Goal: Task Accomplishment & Management: Complete application form

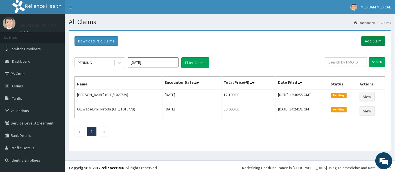
click at [378, 42] on link "Add Claim" at bounding box center [374, 41] width 24 height 10
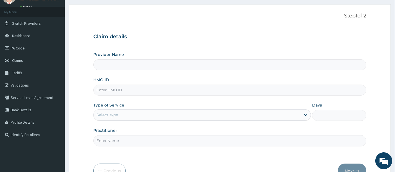
scroll to position [31, 0]
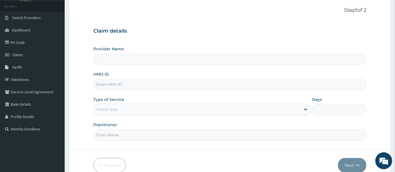
type input "Medibam Specialist Hospital"
click at [131, 82] on input "HMO ID" at bounding box center [230, 84] width 274 height 11
type input "CHL/10862/A"
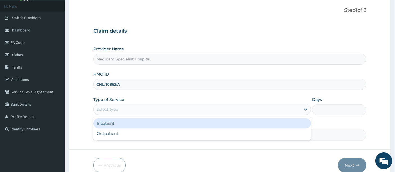
click at [199, 106] on div "Select type" at bounding box center [197, 109] width 207 height 9
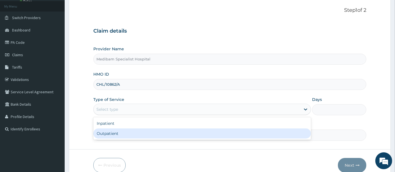
click at [199, 131] on div "Outpatient" at bounding box center [202, 134] width 218 height 10
type input "1"
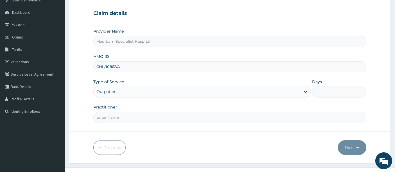
scroll to position [58, 0]
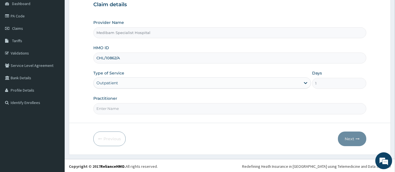
click at [233, 110] on input "Practitioner" at bounding box center [230, 108] width 274 height 11
type input "DR OMOJUWA"
click at [351, 138] on button "Next" at bounding box center [352, 139] width 28 height 15
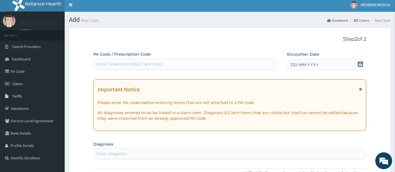
scroll to position [0, 0]
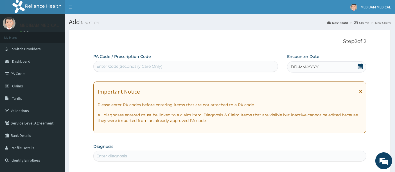
click at [334, 64] on div "DD-MM-YYYY" at bounding box center [326, 66] width 79 height 11
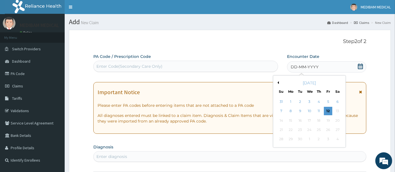
click at [332, 110] on div "12" at bounding box center [329, 111] width 8 height 8
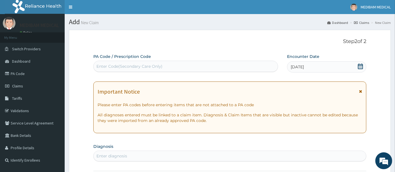
click at [332, 110] on div "Important Notice Please enter PA codes before entering items that are not attac…" at bounding box center [230, 108] width 274 height 52
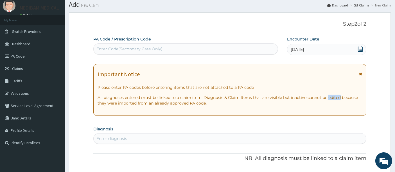
scroll to position [31, 0]
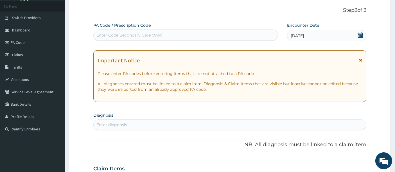
click at [139, 123] on div "Enter diagnosis" at bounding box center [230, 124] width 273 height 9
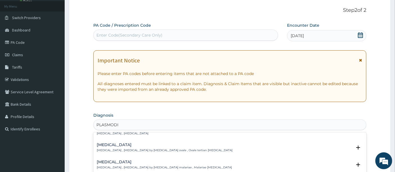
scroll to position [0, 0]
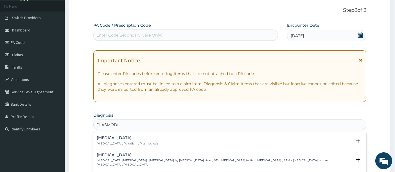
type input "PLASMODIA"
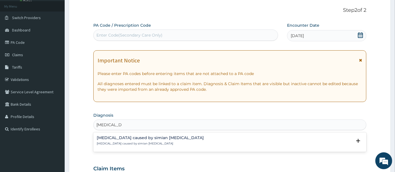
click at [129, 142] on p "Malaria caused by simian plasmodia" at bounding box center [150, 144] width 107 height 4
click at [129, 140] on div "Malaria caused by simian plasmodia Malaria caused by simian plasmodia" at bounding box center [150, 141] width 107 height 10
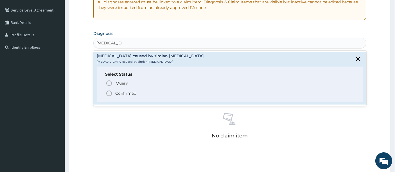
scroll to position [125, 0]
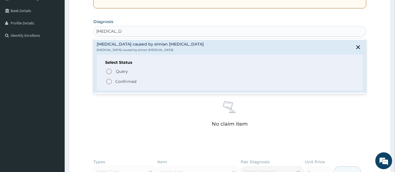
click at [109, 81] on icon "status option filled" at bounding box center [109, 81] width 7 height 7
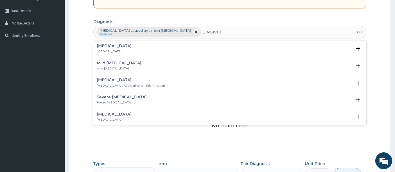
type input "GINGIVITIS"
click at [108, 46] on h4 "Gingivitis" at bounding box center [114, 46] width 35 height 4
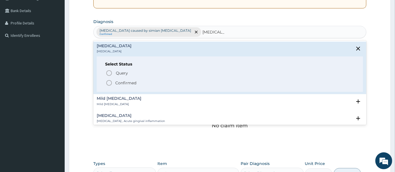
click at [109, 82] on icon "status option filled" at bounding box center [109, 83] width 7 height 7
click at [109, 82] on div "Claim Items" at bounding box center [230, 75] width 274 height 15
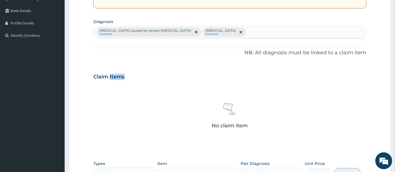
scroll to position [187, 0]
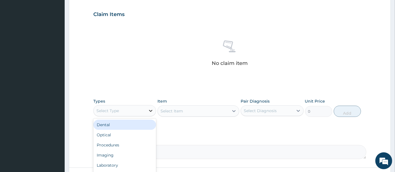
click at [151, 109] on icon at bounding box center [151, 111] width 6 height 6
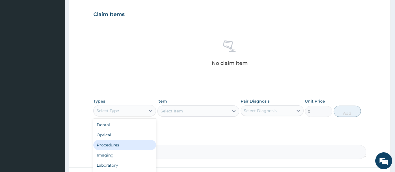
click at [118, 146] on div "Procedures" at bounding box center [124, 145] width 63 height 10
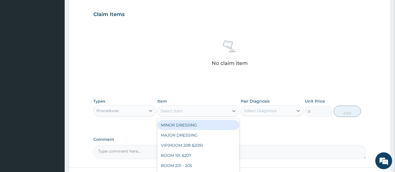
click at [203, 110] on div "Select Item" at bounding box center [193, 111] width 71 height 9
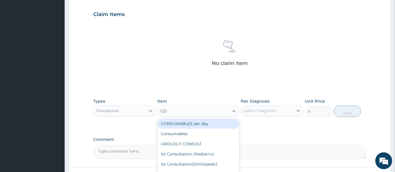
scroll to position [0, 0]
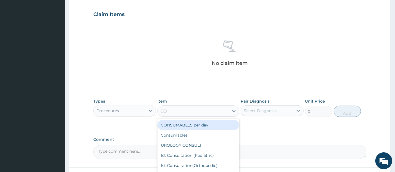
type input "CON"
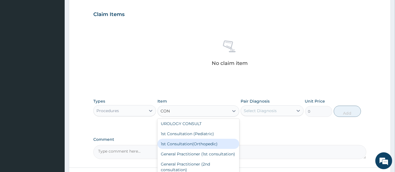
scroll to position [31, 0]
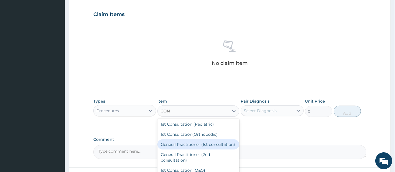
click at [197, 148] on div "General Practitioner (1st consultation)" at bounding box center [199, 145] width 82 height 10
click at [197, 148] on textarea "Comment" at bounding box center [230, 152] width 274 height 14
type input "1500"
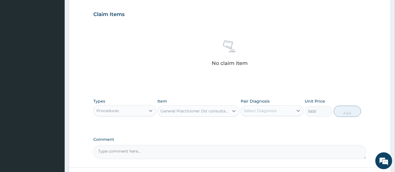
click at [197, 149] on textarea "Comment" at bounding box center [230, 152] width 274 height 14
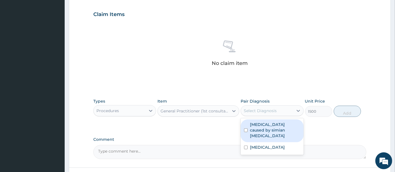
click at [259, 109] on div "Select Diagnosis" at bounding box center [260, 111] width 33 height 6
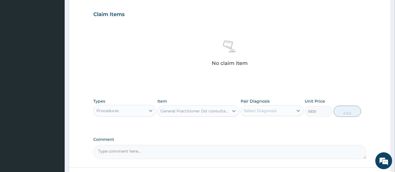
click at [268, 111] on div "Select Diagnosis" at bounding box center [260, 111] width 33 height 6
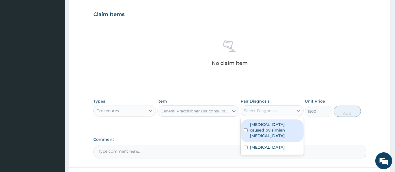
click at [266, 124] on label "Malaria caused by simian plasmodia" at bounding box center [275, 130] width 50 height 17
click at [259, 129] on label "Malaria caused by simian plasmodia" at bounding box center [275, 130] width 50 height 17
checkbox input "true"
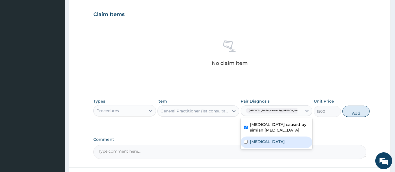
click at [257, 140] on label "Gingivitis" at bounding box center [267, 142] width 35 height 6
checkbox input "true"
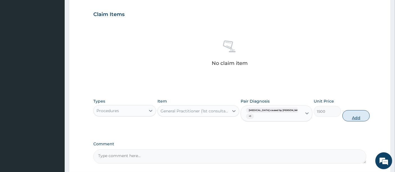
click at [348, 113] on button "Add" at bounding box center [356, 115] width 27 height 11
click at [348, 113] on div "PA Code / Prescription Code Enter Code(Secondary Care Only) Encounter Date 12-0…" at bounding box center [230, 15] width 274 height 298
type input "0"
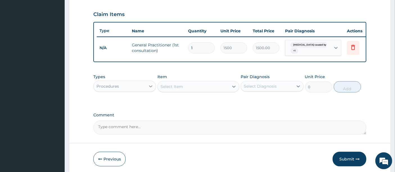
click at [150, 88] on icon at bounding box center [150, 87] width 3 height 2
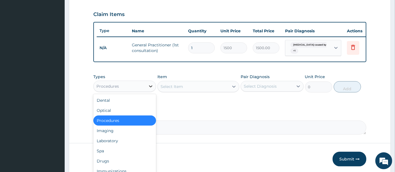
click at [150, 88] on icon at bounding box center [150, 87] width 3 height 2
click at [149, 88] on icon at bounding box center [151, 87] width 6 height 6
click at [117, 146] on div "Laboratory" at bounding box center [124, 141] width 63 height 10
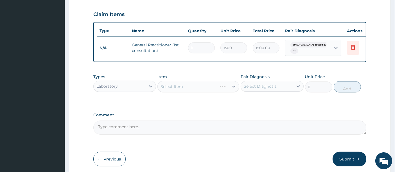
click at [231, 91] on div "Select Item" at bounding box center [199, 86] width 82 height 11
click at [231, 90] on icon at bounding box center [234, 87] width 6 height 6
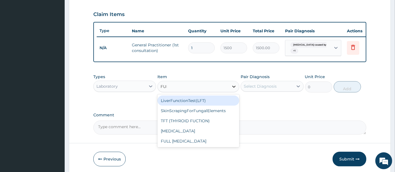
type input "FULL"
click at [194, 105] on div "Full blood count" at bounding box center [199, 101] width 82 height 10
click at [194, 104] on div "Types Laboratory Item option General Practitioner (1st consultation), selected.…" at bounding box center [230, 87] width 274 height 33
type input "3000"
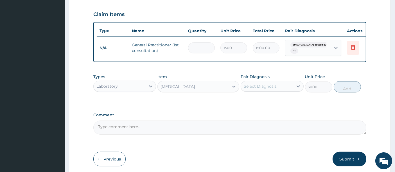
click at [269, 89] on div "Select Diagnosis" at bounding box center [260, 87] width 33 height 6
click at [266, 89] on div "Select Diagnosis" at bounding box center [260, 87] width 33 height 6
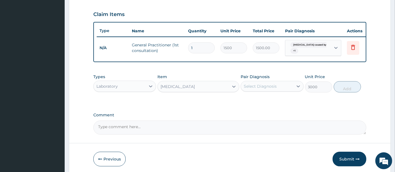
click at [266, 89] on div "Select Diagnosis" at bounding box center [260, 87] width 33 height 6
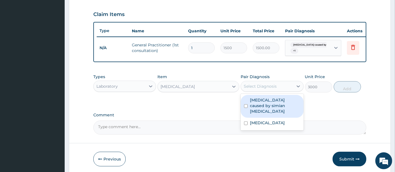
click at [266, 89] on div "Select Diagnosis" at bounding box center [260, 87] width 33 height 6
click at [265, 109] on label "Malaria caused by simian plasmodia" at bounding box center [275, 105] width 50 height 17
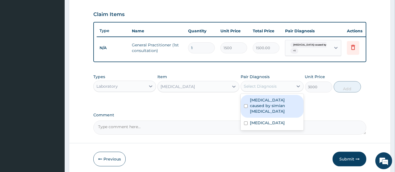
click at [263, 112] on label "Malaria caused by simian plasmodia" at bounding box center [275, 105] width 50 height 17
checkbox input "true"
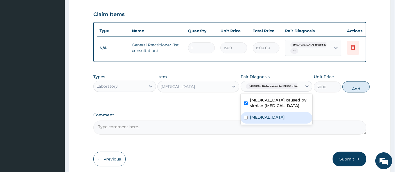
click at [260, 120] on label "Gingivitis" at bounding box center [267, 118] width 35 height 6
checkbox input "true"
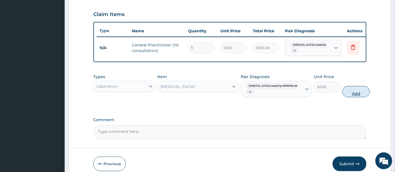
click at [343, 92] on button "Add" at bounding box center [356, 91] width 27 height 11
type input "0"
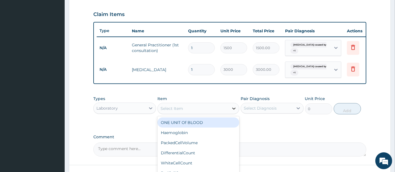
click at [235, 110] on icon at bounding box center [234, 109] width 3 height 2
type input "MAL"
drag, startPoint x: 216, startPoint y: 128, endPoint x: 222, endPoint y: 123, distance: 7.8
click at [218, 127] on div "MalariaParasite" at bounding box center [199, 123] width 82 height 10
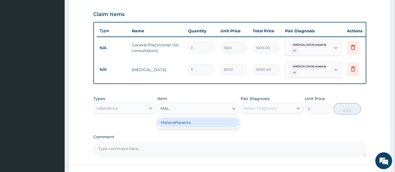
type input "1000"
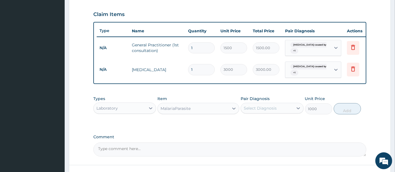
drag, startPoint x: 263, startPoint y: 108, endPoint x: 263, endPoint y: 112, distance: 3.4
click at [263, 110] on div "Select Diagnosis" at bounding box center [260, 109] width 33 height 6
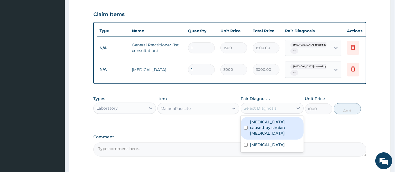
click at [263, 129] on label "Malaria caused by simian plasmodia" at bounding box center [275, 127] width 50 height 17
checkbox input "true"
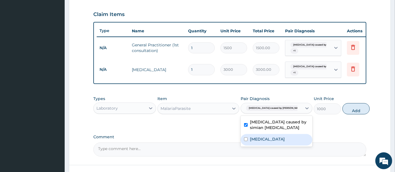
click at [259, 141] on label "Gingivitis" at bounding box center [267, 140] width 35 height 6
checkbox input "true"
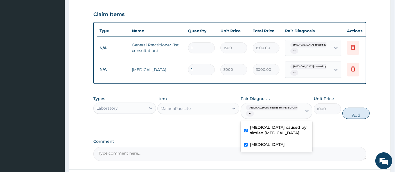
click at [344, 118] on button "Add" at bounding box center [356, 113] width 27 height 11
type input "0"
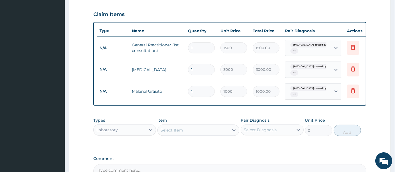
scroll to position [219, 0]
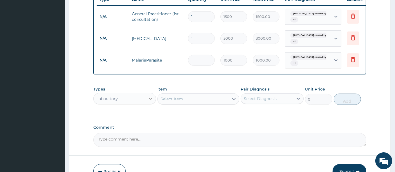
click at [149, 102] on icon at bounding box center [151, 99] width 6 height 6
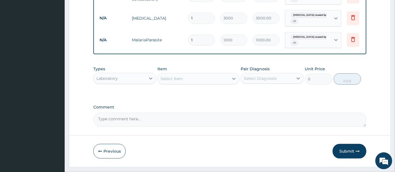
scroll to position [250, 0]
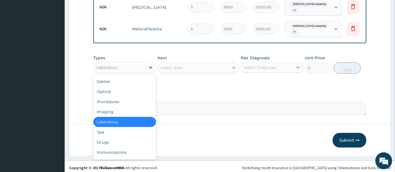
click at [151, 69] on icon at bounding box center [150, 68] width 3 height 2
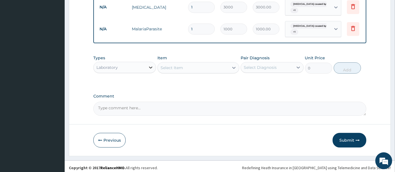
click at [148, 70] on div at bounding box center [151, 67] width 10 height 10
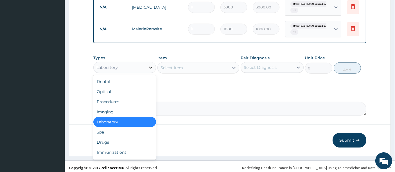
click at [148, 70] on div at bounding box center [151, 67] width 10 height 10
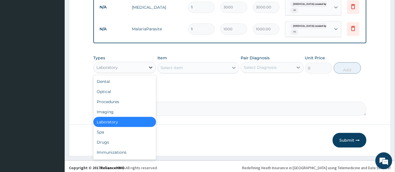
click at [148, 70] on div at bounding box center [151, 67] width 10 height 10
drag, startPoint x: 99, startPoint y: 147, endPoint x: 108, endPoint y: 142, distance: 9.8
click at [100, 147] on div "Drugs" at bounding box center [124, 142] width 63 height 10
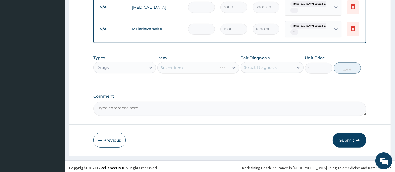
click at [233, 73] on div "Select Item" at bounding box center [199, 67] width 82 height 11
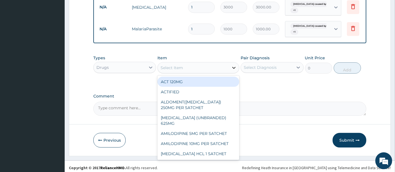
click at [233, 71] on icon at bounding box center [234, 68] width 6 height 6
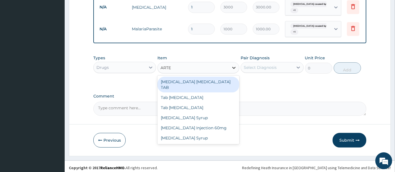
type input "ART"
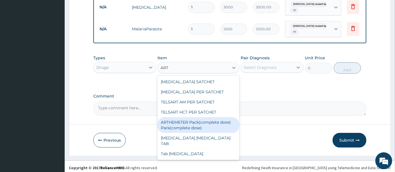
click at [209, 129] on div "ARTHEMETER Pack(complete dose) Park(complete dose)" at bounding box center [199, 125] width 82 height 16
type input "2800"
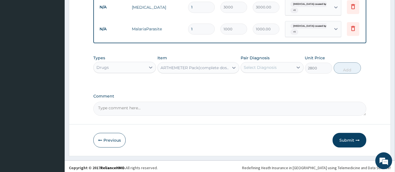
click at [275, 70] on div "Select Diagnosis" at bounding box center [260, 68] width 33 height 6
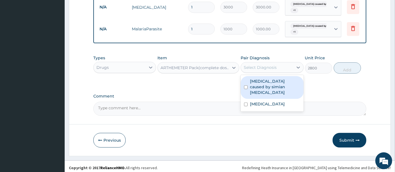
click at [276, 85] on label "Malaria caused by simian plasmodia" at bounding box center [275, 87] width 50 height 17
click at [275, 89] on label "Malaria caused by simian plasmodia" at bounding box center [275, 87] width 50 height 17
click at [267, 93] on div "Malaria caused by simian plasmodia" at bounding box center [272, 87] width 63 height 23
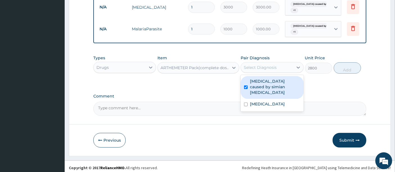
checkbox input "true"
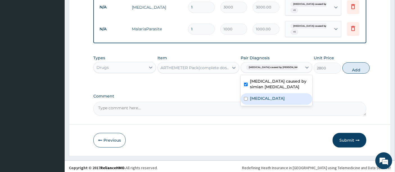
click at [261, 100] on label "Gingivitis" at bounding box center [267, 99] width 35 height 6
checkbox input "true"
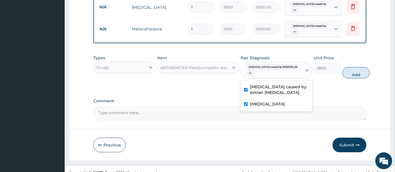
drag, startPoint x: 261, startPoint y: 100, endPoint x: 272, endPoint y: 97, distance: 11.3
click at [261, 99] on div "Malaria caused by simian plasmodia" at bounding box center [277, 90] width 72 height 17
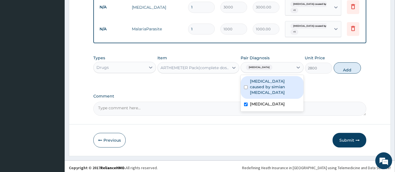
click at [283, 83] on label "Malaria caused by simian plasmodia" at bounding box center [275, 87] width 50 height 17
checkbox input "true"
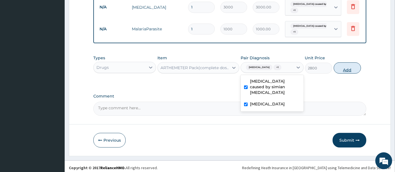
click at [343, 73] on button "Add" at bounding box center [347, 67] width 27 height 11
type input "0"
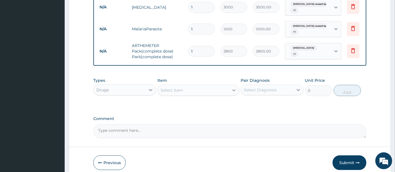
click at [236, 93] on icon at bounding box center [234, 91] width 6 height 6
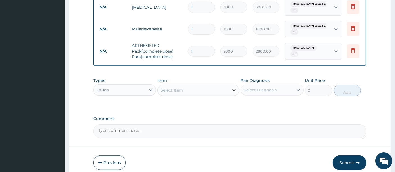
click at [236, 93] on icon at bounding box center [234, 91] width 6 height 6
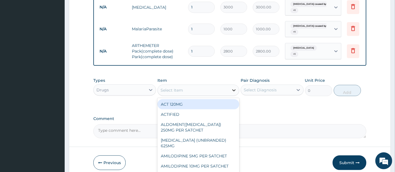
click at [236, 93] on icon at bounding box center [234, 91] width 6 height 6
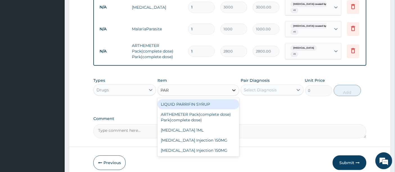
type input "PARA"
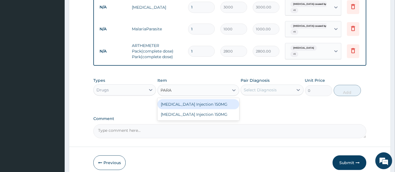
click at [215, 107] on div "Paracetamol Injection 150MG" at bounding box center [199, 104] width 82 height 10
type input "250"
click at [215, 107] on div "Types Drugs Item option ARTHEMETER Pack(complete dose) Park(complete dose), sel…" at bounding box center [230, 91] width 274 height 33
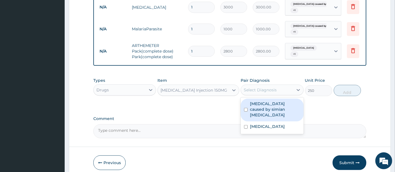
click at [258, 93] on div "Select Diagnosis" at bounding box center [260, 90] width 33 height 6
click at [261, 93] on div "Select Diagnosis" at bounding box center [260, 90] width 33 height 6
click at [274, 93] on div "Select Diagnosis" at bounding box center [260, 90] width 33 height 6
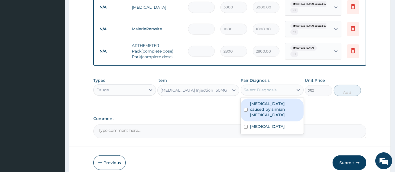
click at [274, 93] on div "Select Diagnosis" at bounding box center [260, 90] width 33 height 6
click at [273, 93] on div "Select Diagnosis" at bounding box center [260, 90] width 33 height 6
drag, startPoint x: 269, startPoint y: 108, endPoint x: 269, endPoint y: 111, distance: 3.4
click at [269, 108] on label "Malaria caused by simian plasmodia" at bounding box center [275, 109] width 50 height 17
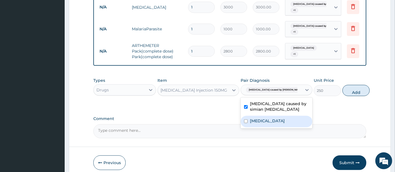
click at [266, 122] on label "Gingivitis" at bounding box center [267, 121] width 35 height 6
click at [266, 116] on div "Malaria caused by simian plasmodia" at bounding box center [277, 107] width 72 height 17
checkbox input "false"
checkbox input "true"
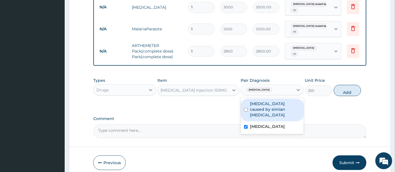
click at [276, 107] on label "Malaria caused by simian plasmodia" at bounding box center [275, 109] width 50 height 17
click at [270, 109] on label "Malaria caused by simian plasmodia" at bounding box center [275, 109] width 50 height 17
checkbox input "true"
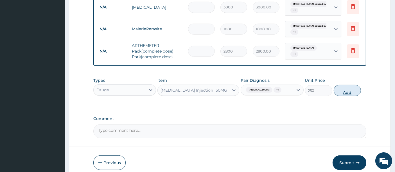
click at [348, 94] on button "Add" at bounding box center [347, 90] width 27 height 11
type input "0"
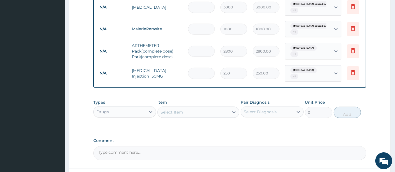
type input "0.00"
type input "2"
type input "500.00"
type input "2"
click at [212, 113] on div "Select Item" at bounding box center [193, 112] width 71 height 9
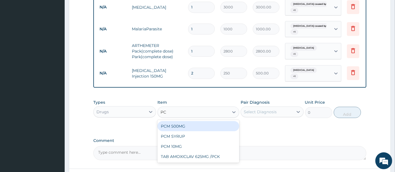
type input "PCM"
click at [191, 127] on div "PCM 500MG" at bounding box center [199, 126] width 82 height 10
drag, startPoint x: 191, startPoint y: 127, endPoint x: 210, endPoint y: 118, distance: 21.1
click at [191, 127] on div "Types Drugs Item option Paracetamol Injection 150MG, selected. option PCM 500MG…" at bounding box center [230, 113] width 274 height 33
type input "28"
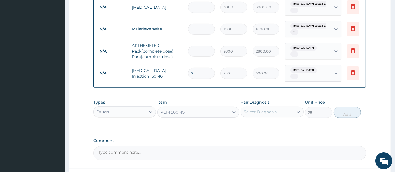
click at [254, 113] on div "Select Diagnosis" at bounding box center [260, 112] width 33 height 6
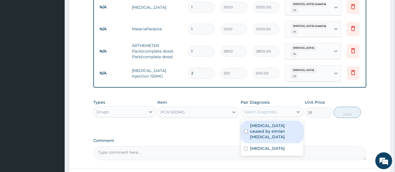
drag, startPoint x: 254, startPoint y: 128, endPoint x: 254, endPoint y: 138, distance: 10.1
click at [254, 129] on label "Malaria caused by simian plasmodia" at bounding box center [275, 131] width 50 height 17
checkbox input "true"
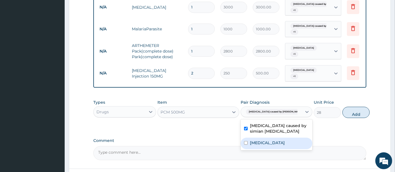
drag, startPoint x: 254, startPoint y: 141, endPoint x: 286, endPoint y: 138, distance: 32.3
click at [256, 141] on label "Gingivitis" at bounding box center [267, 143] width 35 height 6
checkbox input "true"
click at [260, 138] on div "Malaria caused by simian plasmodia" at bounding box center [277, 129] width 72 height 17
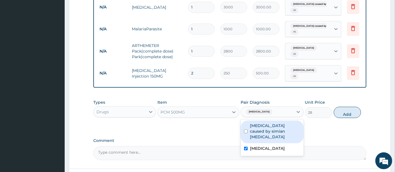
click at [293, 130] on label "Malaria caused by simian plasmodia" at bounding box center [275, 131] width 50 height 17
checkbox input "true"
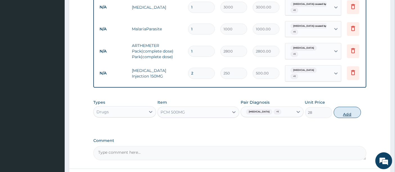
click at [343, 114] on button "Add" at bounding box center [347, 112] width 27 height 11
type input "0"
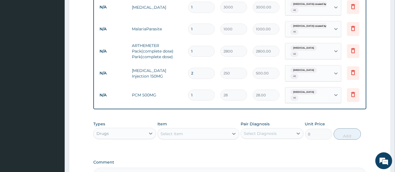
type input "18"
type input "504.00"
type input "18"
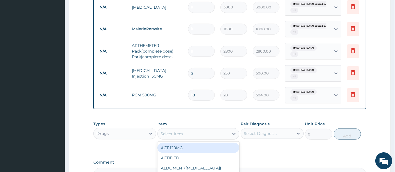
click at [195, 134] on div "Select Item" at bounding box center [193, 133] width 71 height 9
type input "AMOX"
click at [198, 147] on div "AMOXYCILLIN 500MG" at bounding box center [199, 148] width 82 height 10
type input "700"
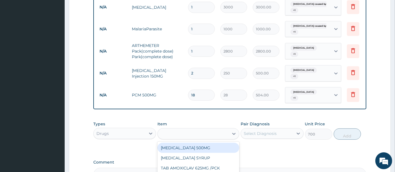
click at [198, 147] on div "Types Drugs Item option PCM 500MG, selected. option AMOXYCILLIN 500MG focused, …" at bounding box center [230, 135] width 274 height 33
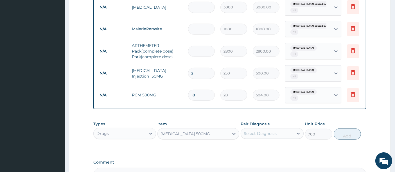
click at [261, 131] on div "Select Diagnosis" at bounding box center [260, 134] width 33 height 6
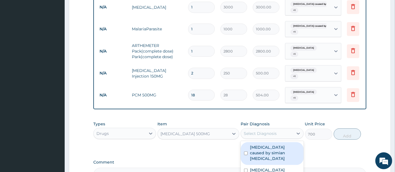
click at [267, 147] on label "Malaria caused by simian plasmodia" at bounding box center [275, 153] width 50 height 17
click at [265, 151] on label "Malaria caused by simian plasmodia" at bounding box center [275, 153] width 50 height 17
checkbox input "true"
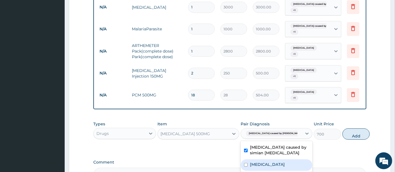
click at [264, 164] on label "Gingivitis" at bounding box center [267, 165] width 35 height 6
click at [264, 164] on div "Gingivitis" at bounding box center [277, 166] width 72 height 12
click at [261, 164] on label "Gingivitis" at bounding box center [267, 165] width 35 height 6
click at [261, 164] on div "Gingivitis" at bounding box center [277, 166] width 72 height 12
click at [254, 162] on label "Gingivitis" at bounding box center [267, 165] width 35 height 6
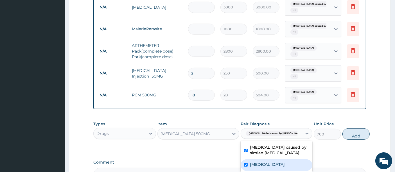
checkbox input "true"
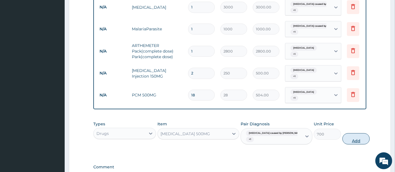
click at [344, 139] on button "Add" at bounding box center [356, 138] width 27 height 11
type input "0"
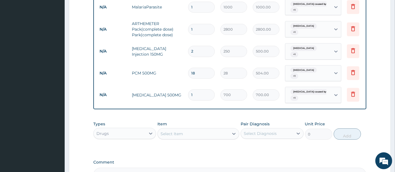
scroll to position [281, 0]
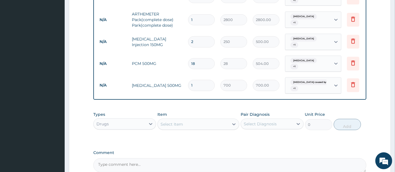
click at [225, 124] on div "Select Item" at bounding box center [193, 124] width 71 height 9
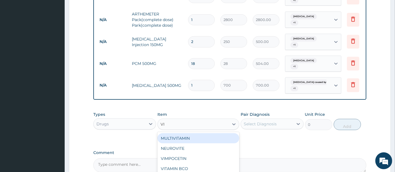
type input "VIT"
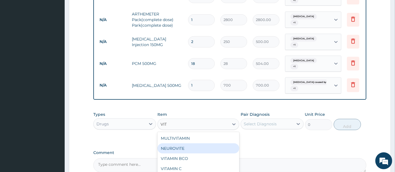
scroll to position [31, 0]
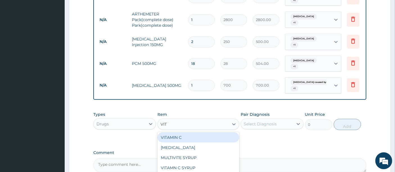
click at [192, 138] on div "VITAMIN C" at bounding box center [199, 138] width 82 height 10
type input "350"
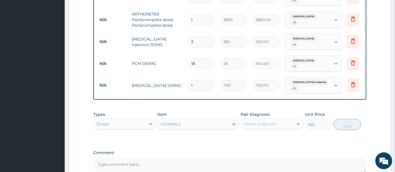
click at [192, 138] on div "Types Drugs Item VITAMIN C Pair Diagnosis Select Diagnosis Unit Price 350 Add" at bounding box center [230, 125] width 274 height 33
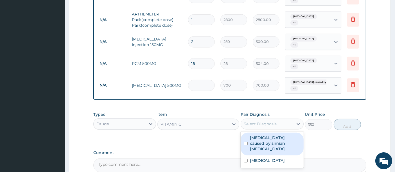
click at [265, 124] on div "Select Diagnosis" at bounding box center [260, 124] width 33 height 6
click at [261, 140] on label "Malaria caused by simian plasmodia" at bounding box center [275, 143] width 50 height 17
drag, startPoint x: 264, startPoint y: 144, endPoint x: 265, endPoint y: 149, distance: 6.0
click at [264, 144] on label "Malaria caused by simian plasmodia" at bounding box center [275, 143] width 50 height 17
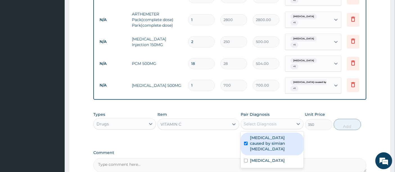
checkbox input "true"
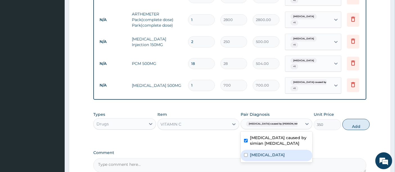
click at [263, 153] on label "Gingivitis" at bounding box center [267, 155] width 35 height 6
checkbox input "true"
click at [263, 150] on div "Malaria caused by simian plasmodia" at bounding box center [277, 141] width 72 height 17
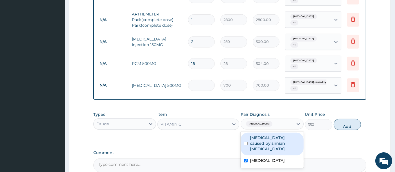
click at [290, 138] on label "Malaria caused by simian plasmodia" at bounding box center [275, 143] width 50 height 17
checkbox input "true"
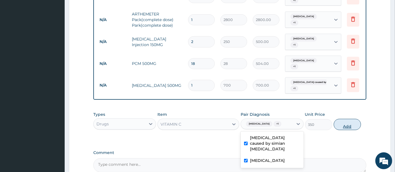
click at [349, 125] on button "Add" at bounding box center [347, 124] width 27 height 11
type input "0"
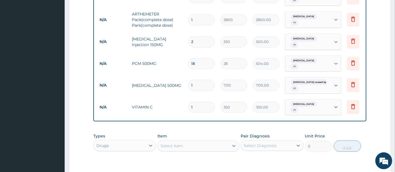
type input "15"
type input "5250.00"
type input "1"
type input "350.00"
type input "15"
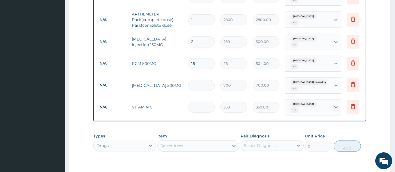
type input "5250.00"
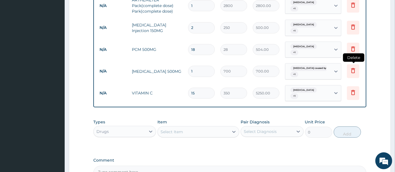
scroll to position [358, 0]
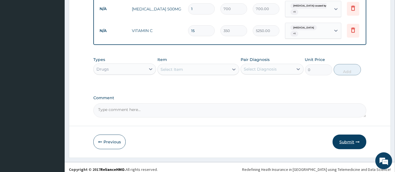
type input "15"
click at [353, 135] on button "Submit" at bounding box center [350, 142] width 34 height 15
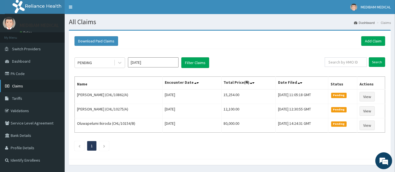
click at [22, 88] on span "Claims" at bounding box center [17, 86] width 11 height 5
click at [372, 41] on link "Add Claim" at bounding box center [374, 41] width 24 height 10
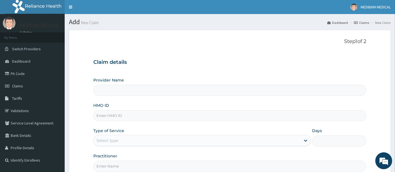
type input "Medibam Specialist Hospital"
click at [145, 119] on input "HMO ID" at bounding box center [230, 115] width 274 height 11
click at [19, 87] on span "Claims" at bounding box center [17, 86] width 11 height 5
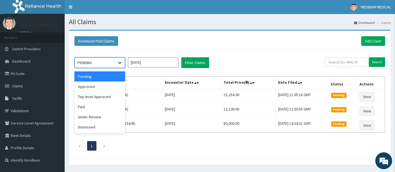
click at [120, 63] on icon at bounding box center [119, 63] width 3 height 2
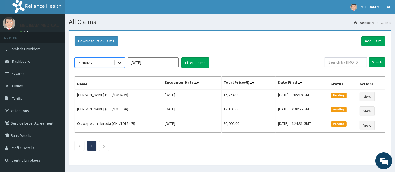
click at [120, 65] on icon at bounding box center [120, 63] width 6 height 6
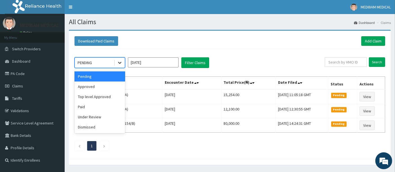
click at [121, 64] on icon at bounding box center [120, 63] width 6 height 6
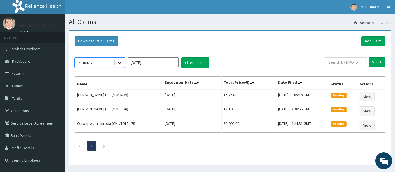
click at [120, 62] on icon at bounding box center [120, 63] width 6 height 6
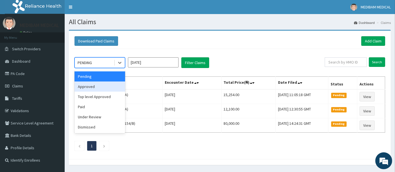
click at [95, 86] on div "Approved" at bounding box center [100, 87] width 51 height 10
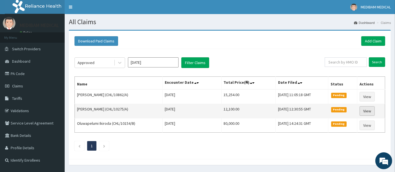
click at [370, 111] on link "View" at bounding box center [367, 111] width 15 height 10
